Goal: Check status: Check status

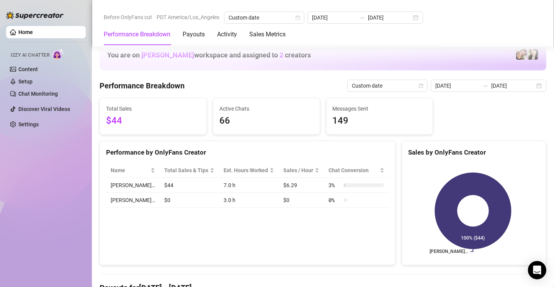
scroll to position [1198, 0]
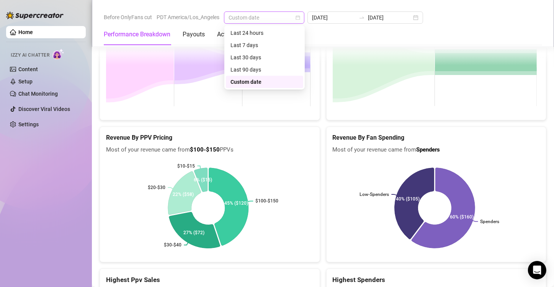
click at [285, 19] on span "Custom date" at bounding box center [264, 17] width 71 height 11
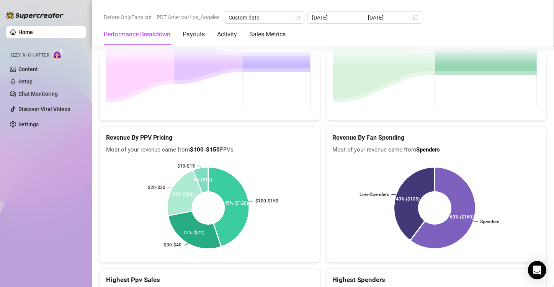
drag, startPoint x: 449, startPoint y: 28, endPoint x: 418, endPoint y: 49, distance: 37.7
click at [444, 34] on div "Performance Breakdown Payouts Activity Sales Metrics" at bounding box center [323, 34] width 439 height 21
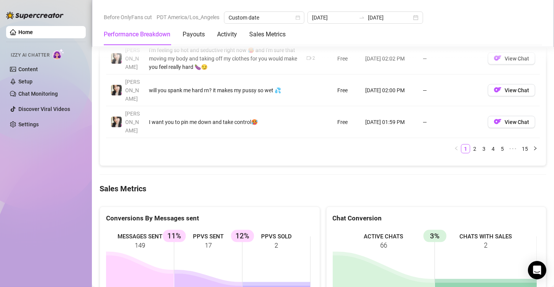
scroll to position [929, 0]
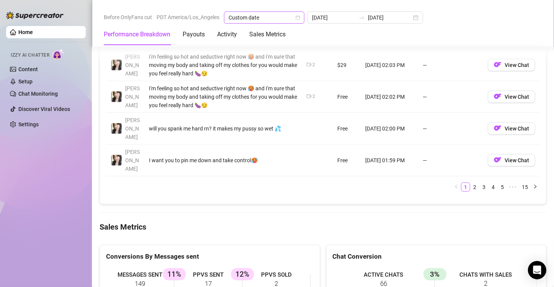
click at [294, 12] on span "Custom date" at bounding box center [264, 17] width 71 height 11
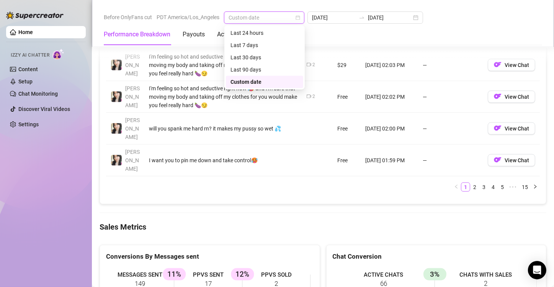
click at [290, 80] on div "Custom date" at bounding box center [265, 82] width 68 height 8
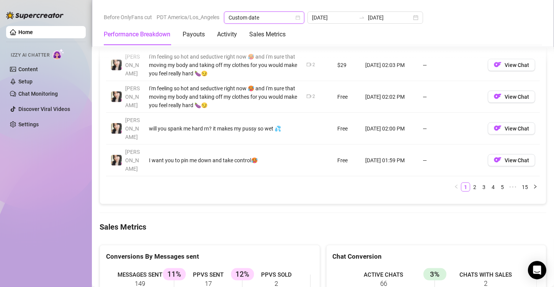
click at [299, 19] on icon "calendar" at bounding box center [298, 17] width 5 height 5
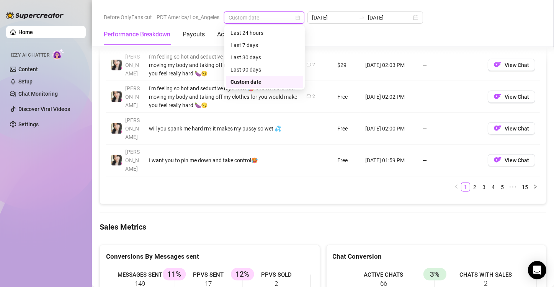
click at [282, 82] on div "Custom date" at bounding box center [265, 82] width 68 height 8
click at [277, 19] on span "Custom date" at bounding box center [264, 17] width 71 height 11
click at [273, 82] on div "Custom date" at bounding box center [265, 82] width 68 height 8
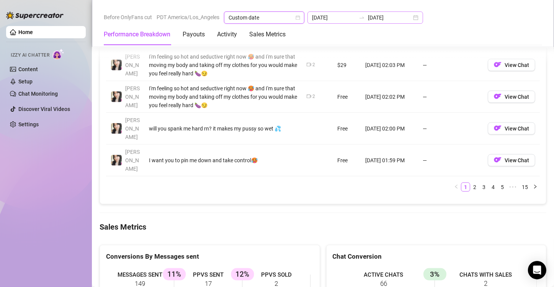
click at [409, 18] on div "[DATE] [DATE]" at bounding box center [366, 17] width 116 height 12
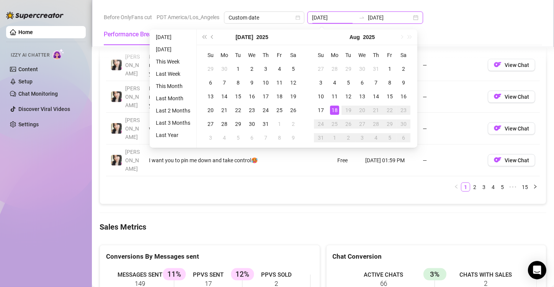
type input "[DATE]"
drag, startPoint x: 337, startPoint y: 109, endPoint x: 335, endPoint y: 114, distance: 5.0
click at [336, 111] on div "18" at bounding box center [334, 110] width 9 height 9
click at [337, 114] on div "18" at bounding box center [334, 110] width 9 height 9
click at [335, 183] on ul "1 2 3 4 5 ••• 15" at bounding box center [323, 187] width 434 height 9
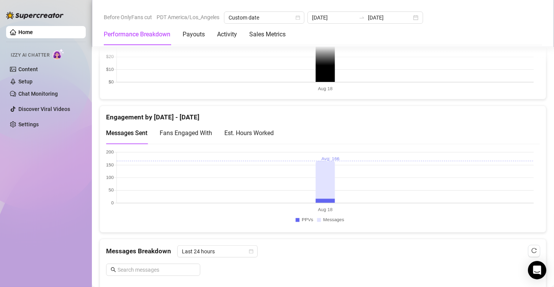
scroll to position [353, 0]
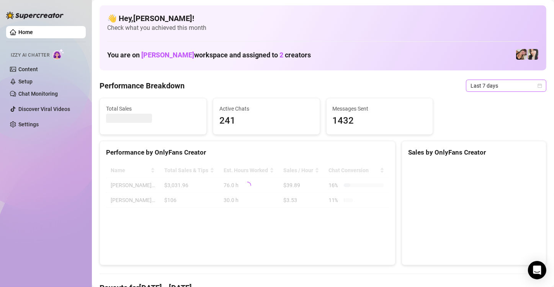
click at [501, 80] on span "Last 7 days" at bounding box center [506, 85] width 71 height 11
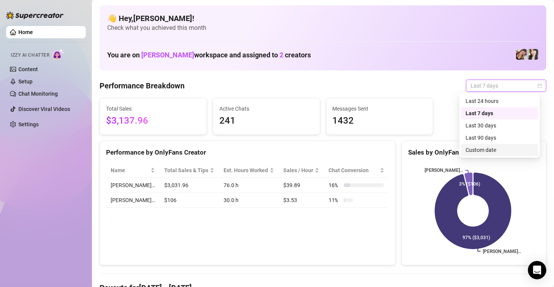
click at [481, 149] on div "Custom date" at bounding box center [500, 150] width 68 height 8
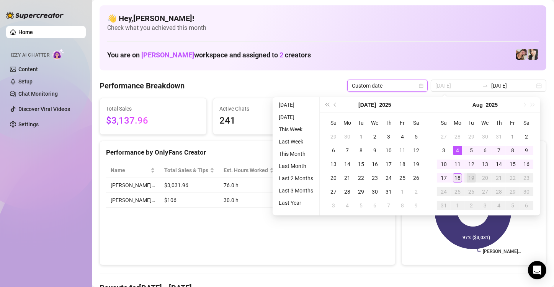
type input "[DATE]"
click at [456, 180] on div "18" at bounding box center [457, 178] width 9 height 9
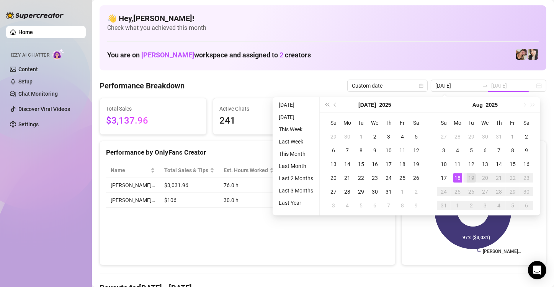
click at [457, 178] on div "18" at bounding box center [457, 178] width 9 height 9
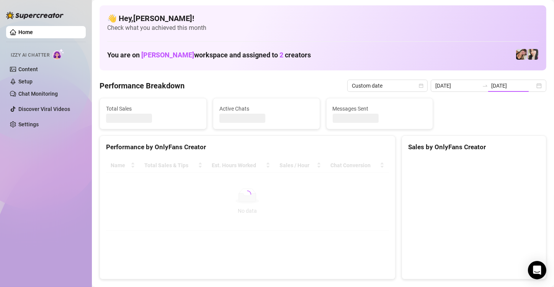
type input "[DATE]"
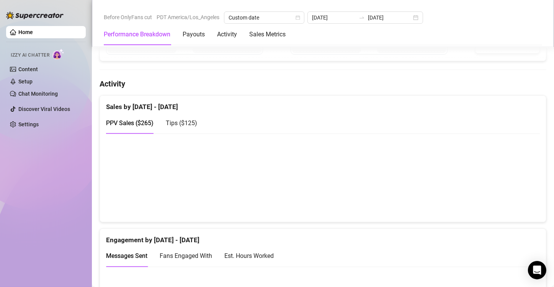
scroll to position [383, 0]
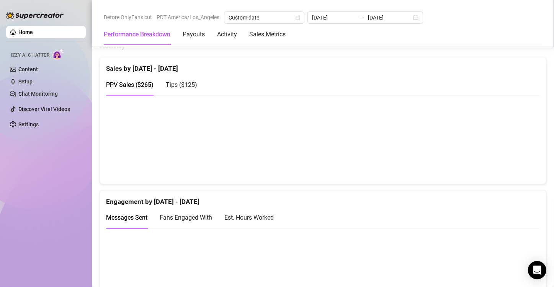
click at [193, 81] on span "Tips ( $125 )" at bounding box center [181, 84] width 31 height 7
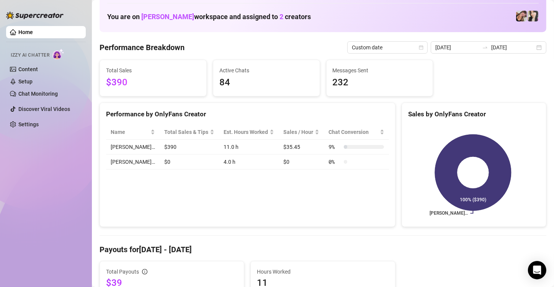
scroll to position [0, 0]
